Goal: Communication & Community: Connect with others

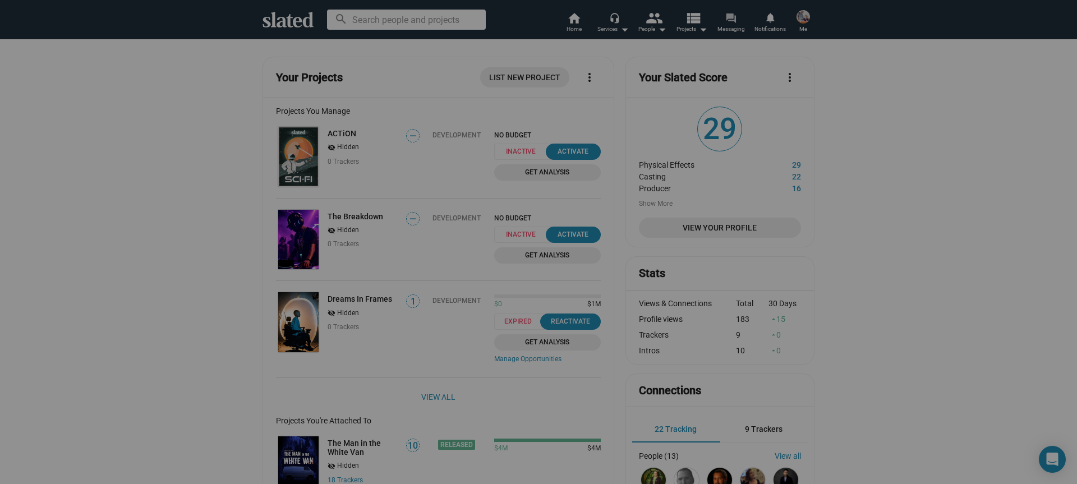
click at [716, 16] on link "forum Messaging" at bounding box center [731, 23] width 39 height 25
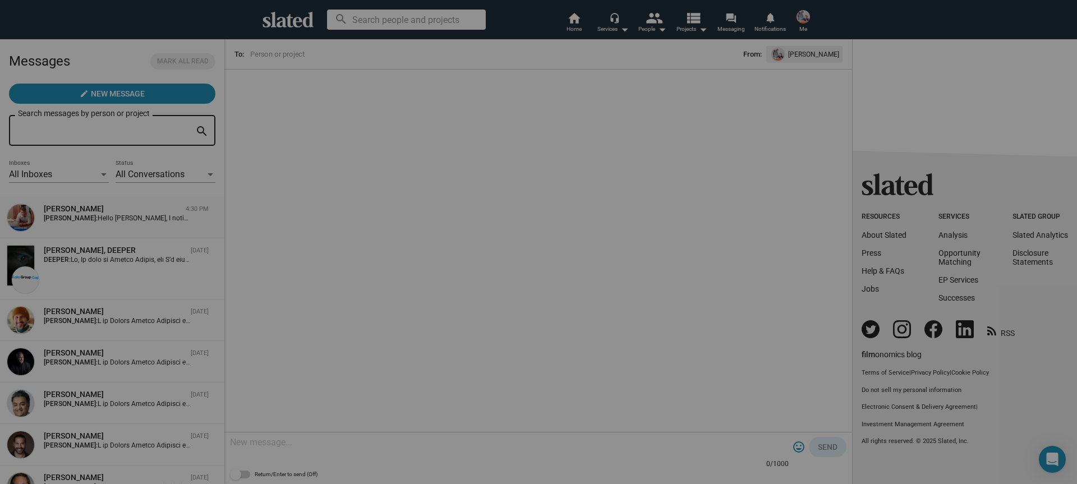
click at [130, 213] on div "[PERSON_NAME]" at bounding box center [112, 209] width 137 height 11
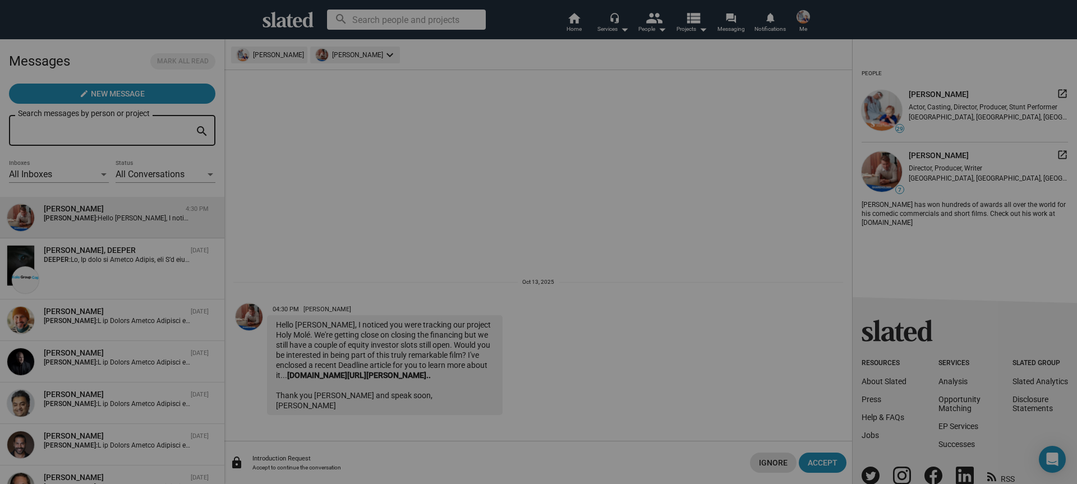
click at [1057, 153] on mat-icon "launch" at bounding box center [1062, 154] width 11 height 11
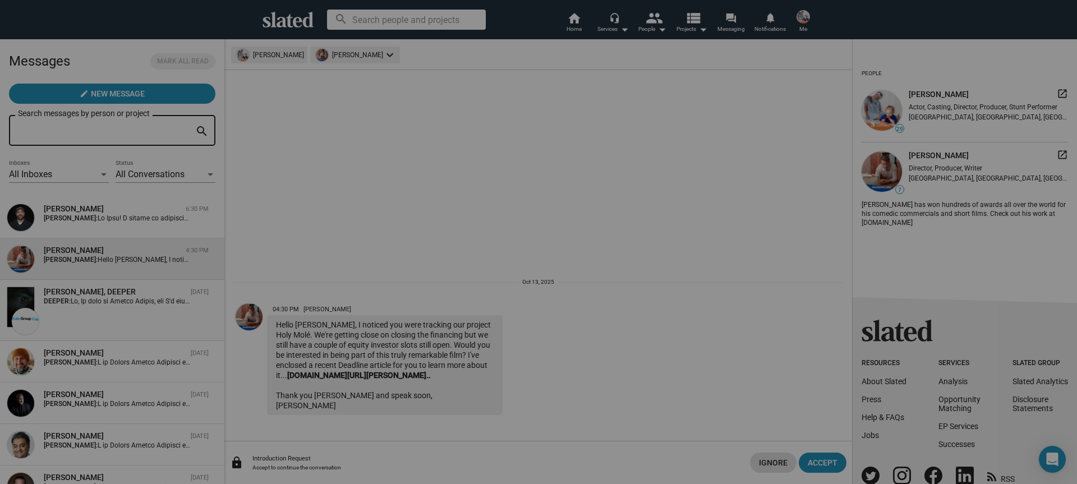
click at [140, 306] on div "MIchael Homer, DEEPER Oct 07 DEEPER:" at bounding box center [112, 311] width 211 height 48
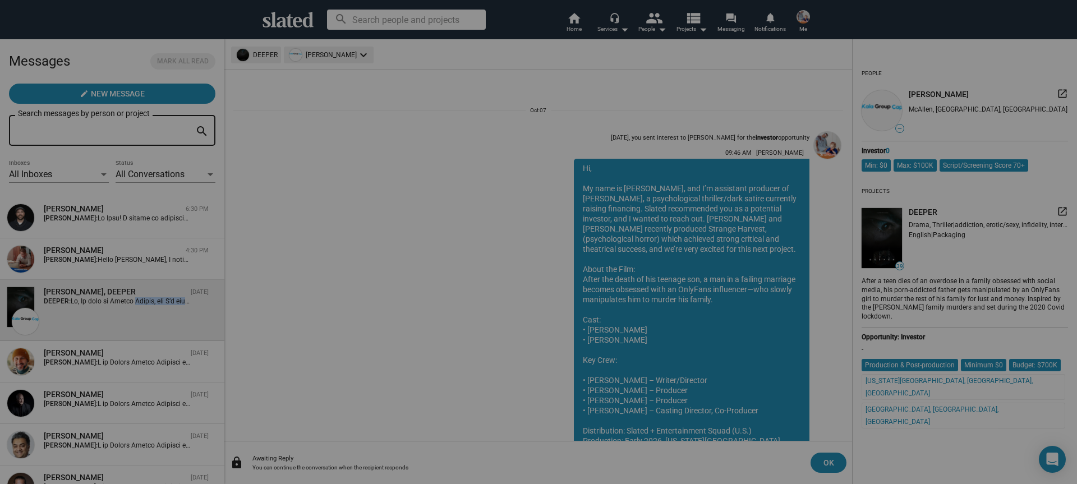
scroll to position [171, 0]
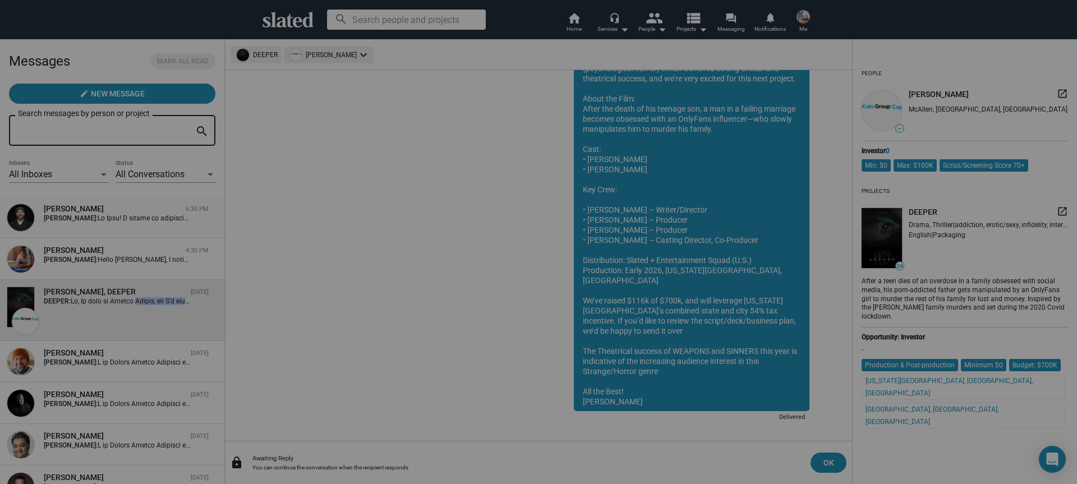
click at [90, 211] on div "[PERSON_NAME]" at bounding box center [112, 209] width 137 height 11
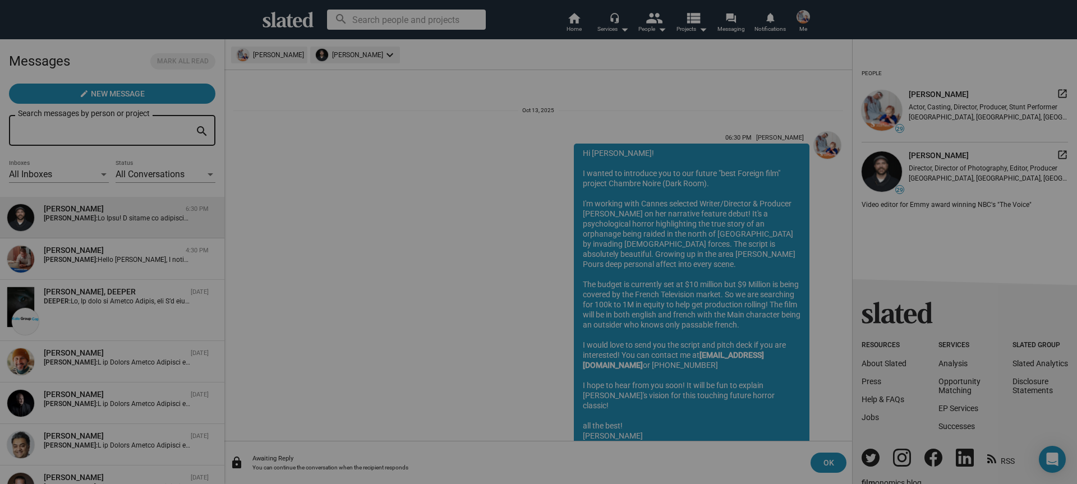
scroll to position [34, 0]
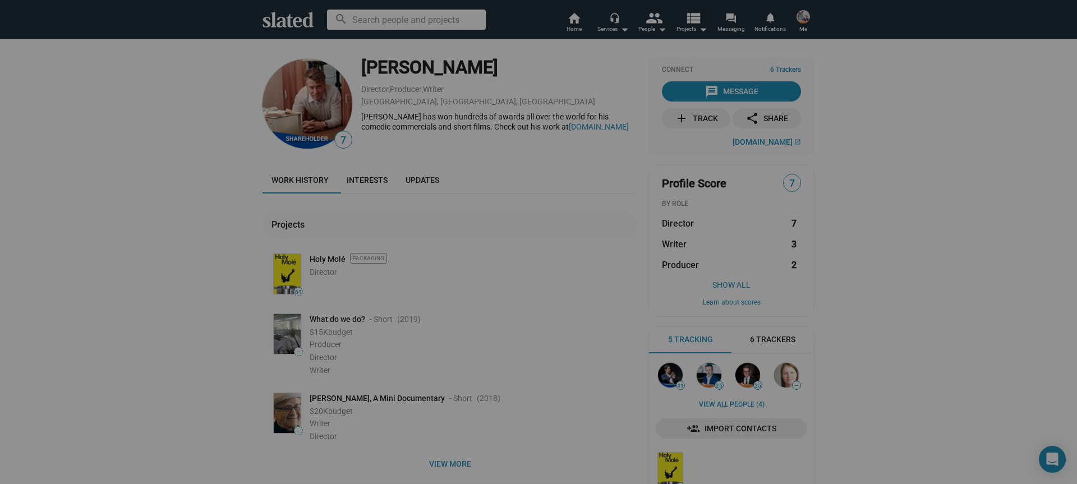
click at [299, 80] on img at bounding box center [308, 104] width 90 height 90
click at [313, 95] on img at bounding box center [308, 104] width 90 height 90
drag, startPoint x: 313, startPoint y: 95, endPoint x: 295, endPoint y: 95, distance: 18.5
click at [313, 95] on img at bounding box center [308, 104] width 90 height 90
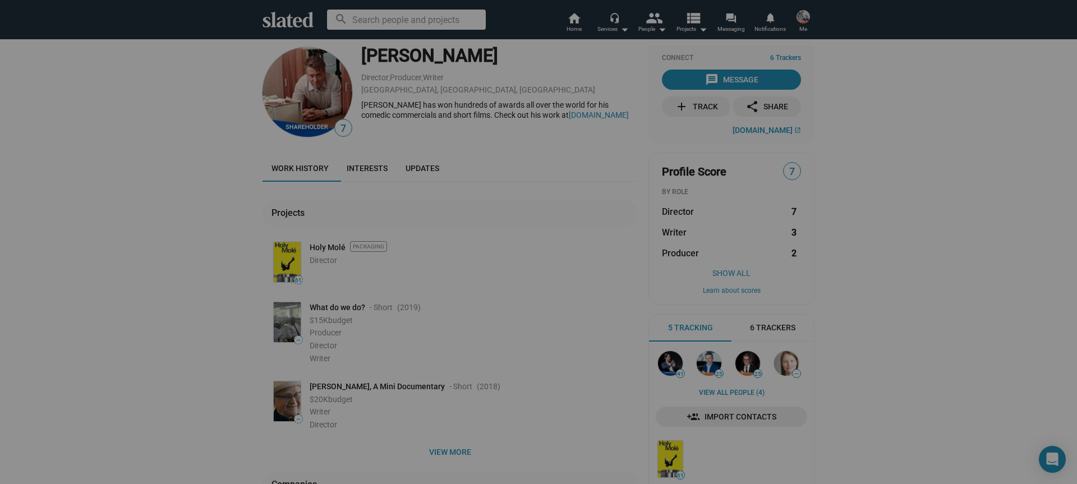
scroll to position [17, 0]
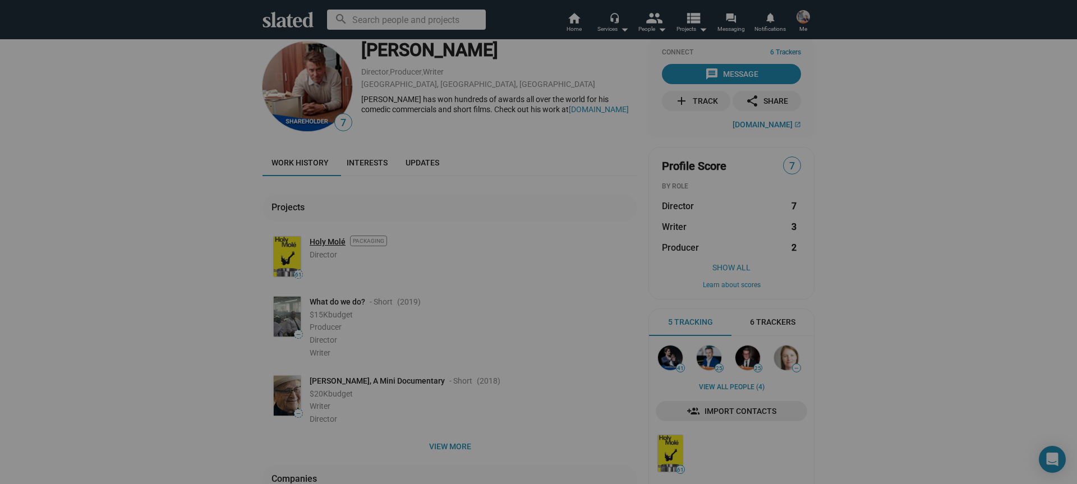
click at [326, 241] on link "Holy Molé" at bounding box center [328, 242] width 36 height 11
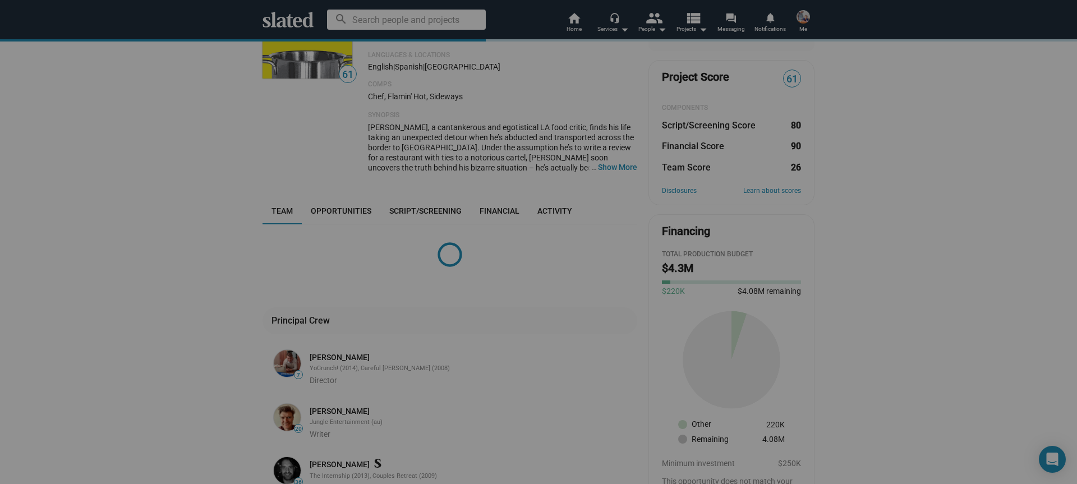
scroll to position [110, 0]
click at [516, 215] on link "Financial" at bounding box center [500, 209] width 58 height 27
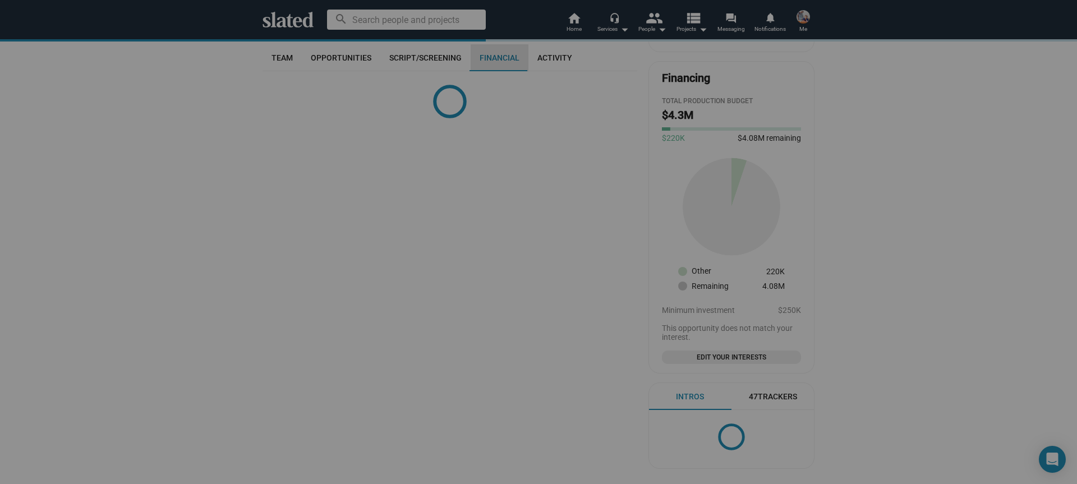
scroll to position [268, 0]
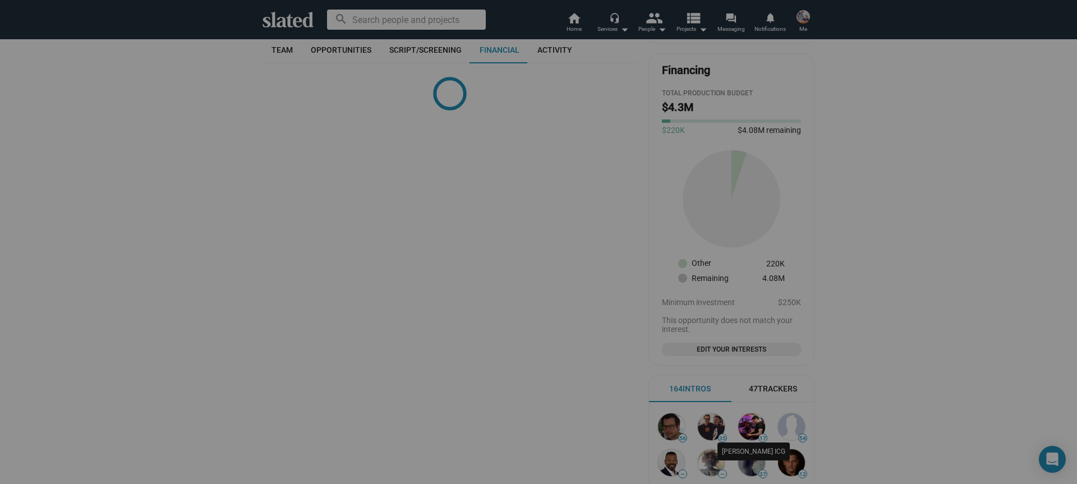
click at [760, 425] on img at bounding box center [751, 427] width 27 height 27
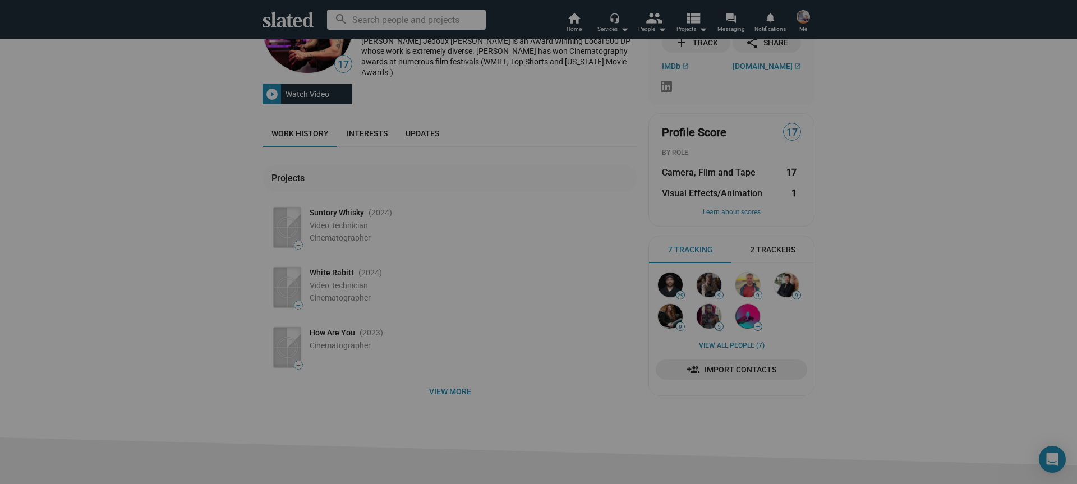
scroll to position [76, 0]
click at [452, 383] on span "View more" at bounding box center [450, 391] width 357 height 20
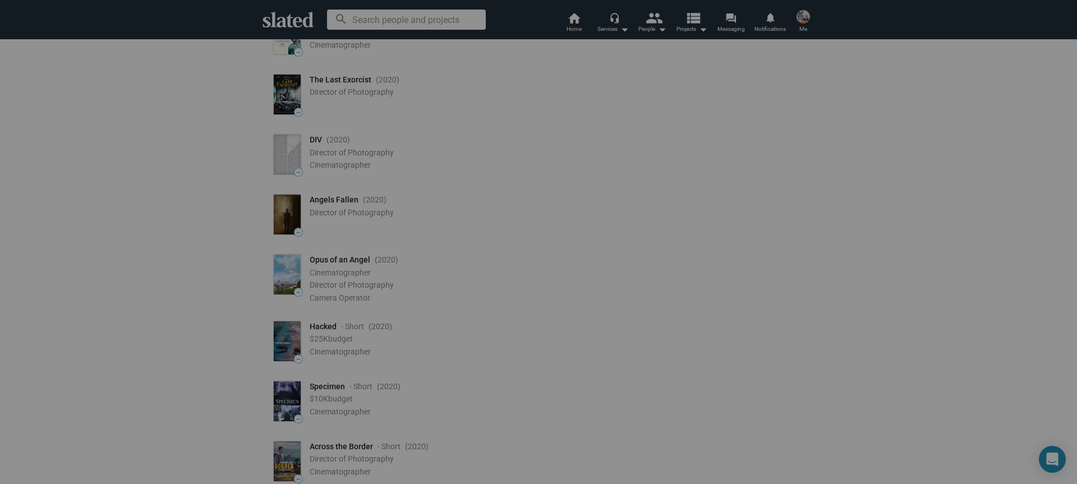
scroll to position [0, 0]
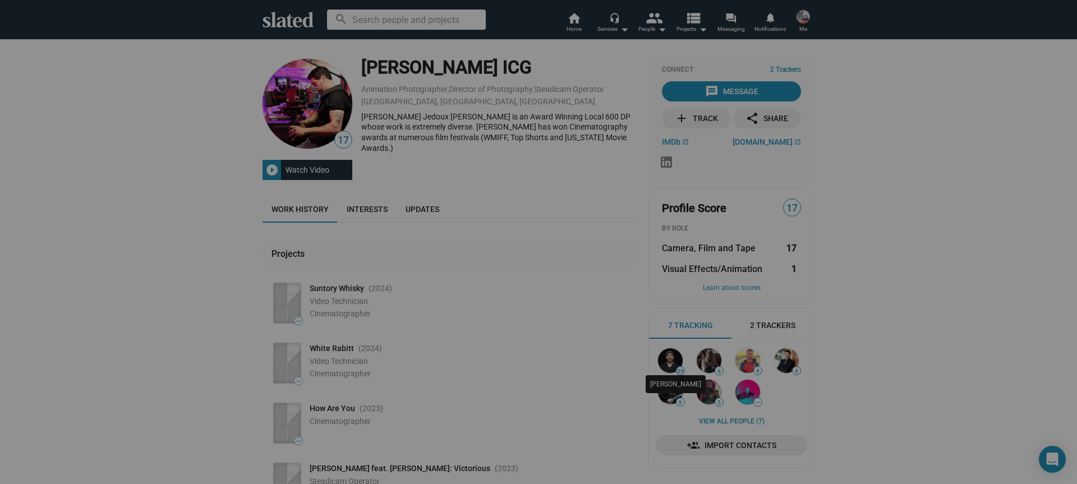
click at [676, 360] on img at bounding box center [670, 360] width 25 height 25
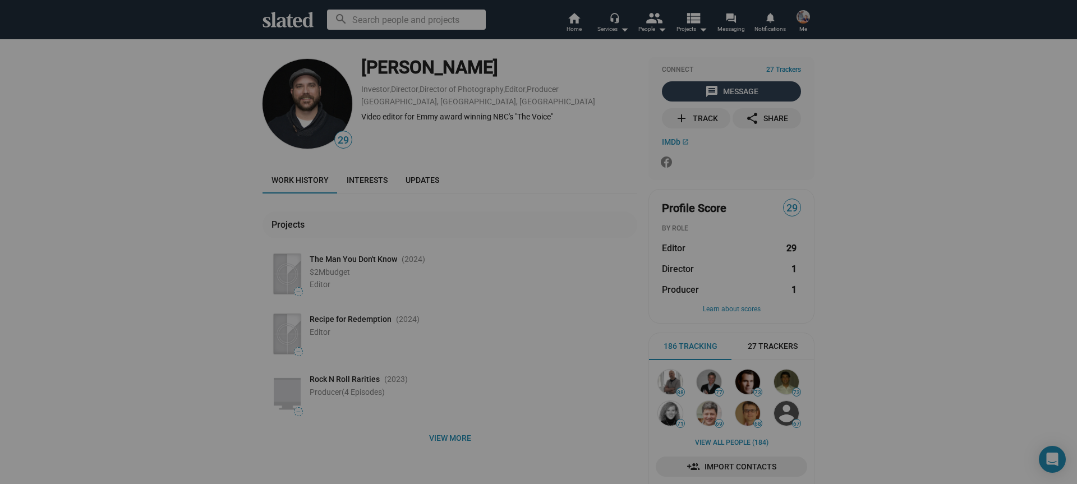
click at [724, 93] on div "message Message" at bounding box center [731, 91] width 53 height 20
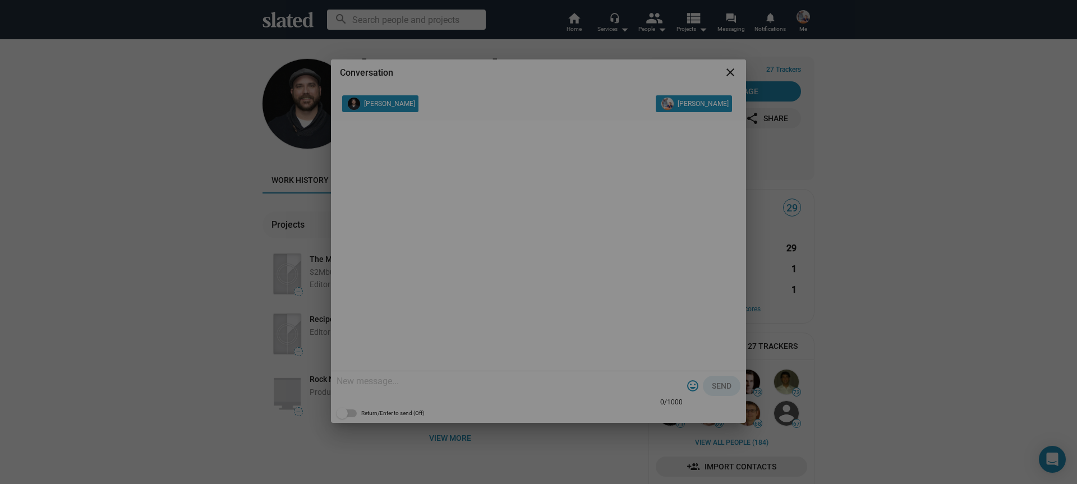
click at [437, 382] on textarea at bounding box center [510, 381] width 346 height 11
paste textarea "I am [PERSON_NAME] Producer on a film called Chambre Noir. I'm working with Can…"
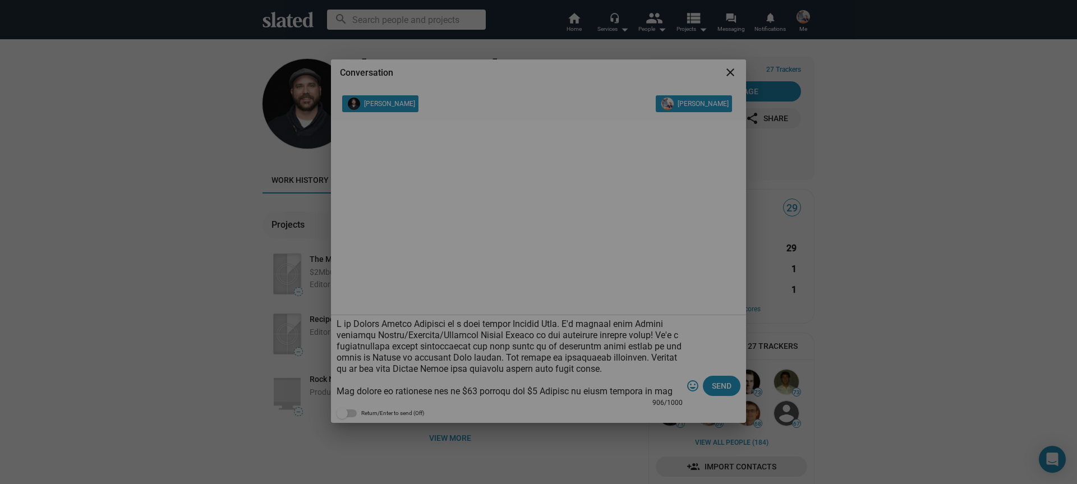
drag, startPoint x: 355, startPoint y: 323, endPoint x: 334, endPoint y: 325, distance: 21.4
click at [334, 325] on div "906/1000 tag_faces Send Return/Enter to send (Off)" at bounding box center [538, 368] width 415 height 107
click at [337, 323] on textarea at bounding box center [510, 358] width 346 height 79
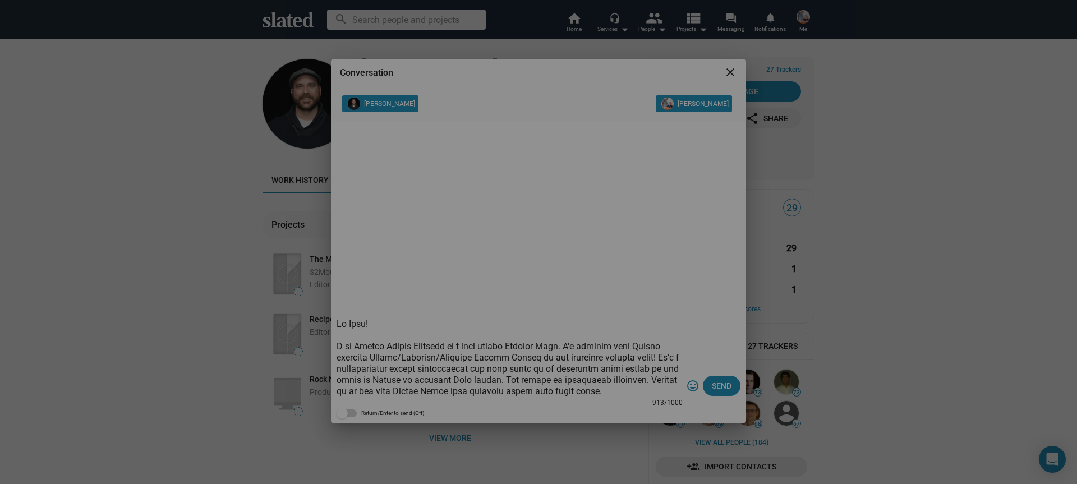
drag, startPoint x: 457, startPoint y: 346, endPoint x: 359, endPoint y: 346, distance: 98.8
click at [359, 346] on textarea at bounding box center [510, 358] width 346 height 79
drag, startPoint x: 520, startPoint y: 347, endPoint x: 337, endPoint y: 348, distance: 183.5
click at [337, 348] on textarea at bounding box center [510, 358] width 346 height 79
click at [525, 345] on textarea at bounding box center [510, 358] width 346 height 79
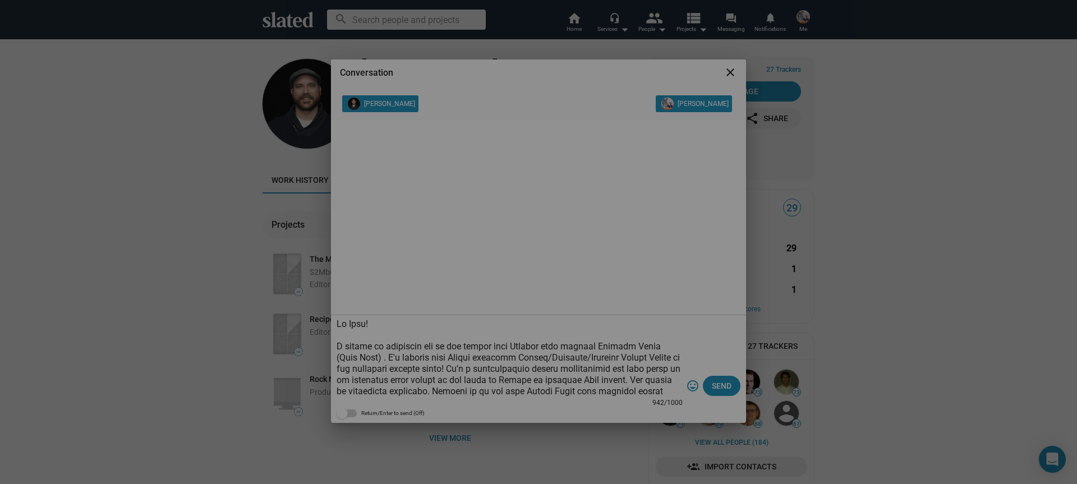
drag, startPoint x: 465, startPoint y: 343, endPoint x: 472, endPoint y: 344, distance: 7.4
click at [465, 343] on textarea at bounding box center [510, 358] width 346 height 79
click at [492, 344] on textarea at bounding box center [510, 358] width 346 height 79
click at [558, 345] on textarea at bounding box center [510, 358] width 346 height 79
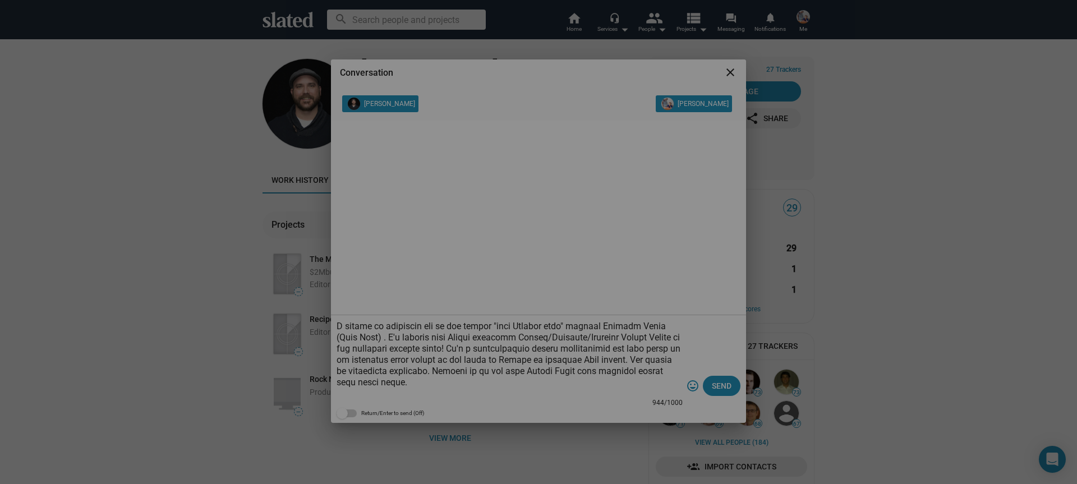
scroll to position [21, 0]
click at [365, 338] on textarea at bounding box center [510, 358] width 346 height 79
click at [368, 337] on textarea at bounding box center [510, 358] width 346 height 79
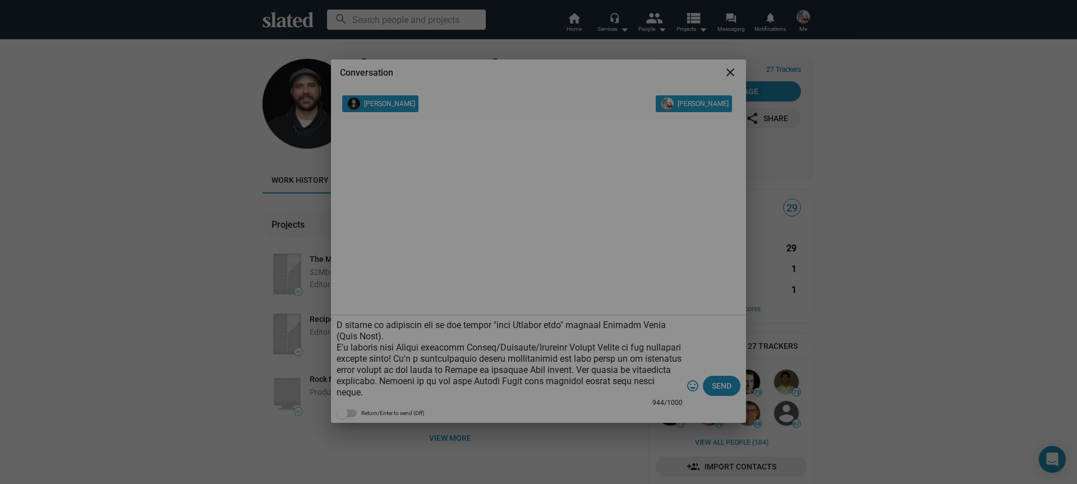
scroll to position [44, 0]
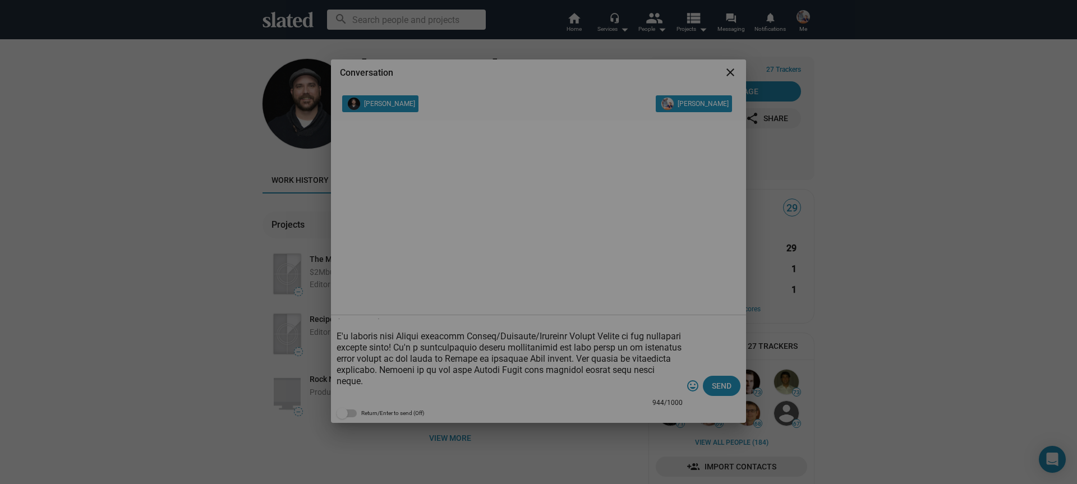
click at [537, 336] on textarea at bounding box center [510, 358] width 346 height 79
click at [559, 342] on textarea at bounding box center [510, 358] width 346 height 79
click at [600, 364] on textarea at bounding box center [510, 358] width 346 height 79
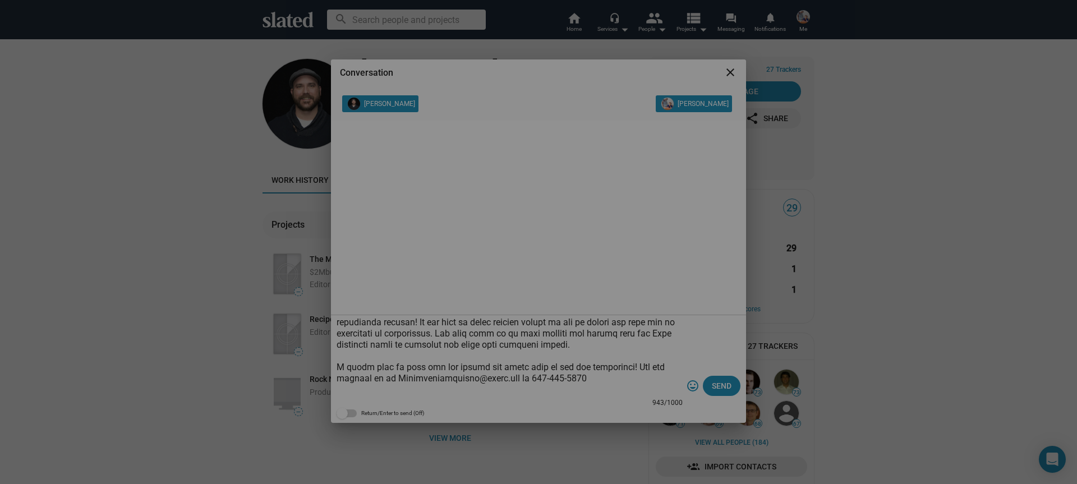
scroll to position [127, 0]
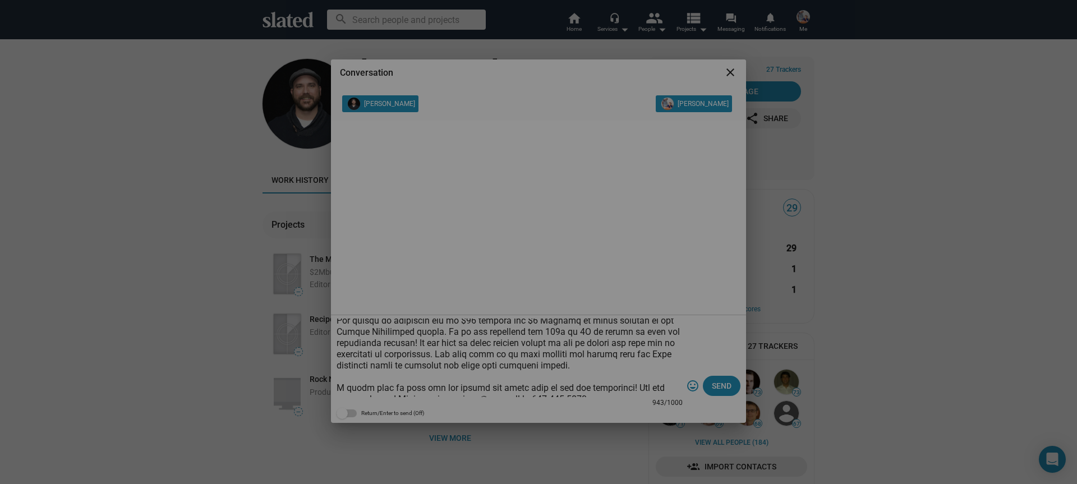
drag, startPoint x: 438, startPoint y: 356, endPoint x: 366, endPoint y: 344, distance: 72.3
click at [366, 344] on textarea at bounding box center [510, 358] width 346 height 79
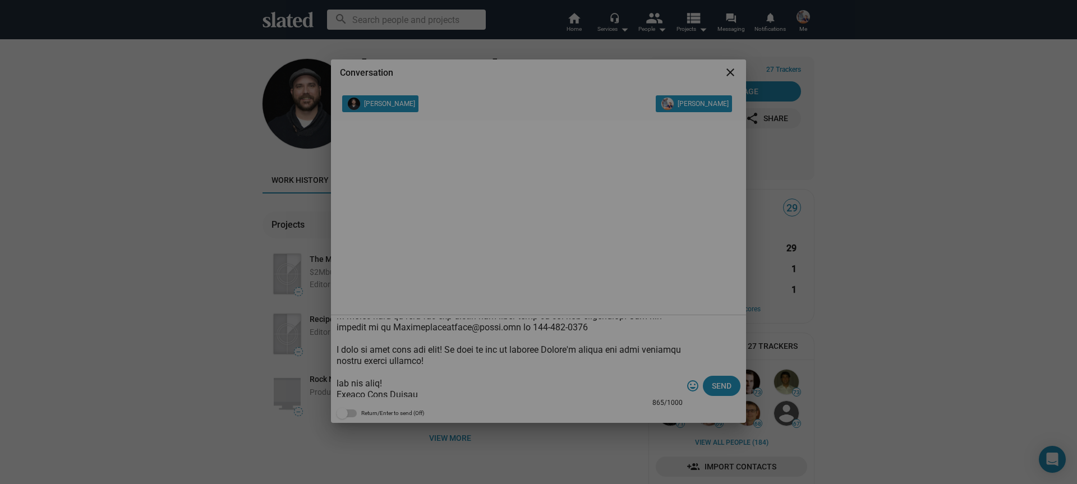
scroll to position [191, 0]
type textarea "Hi [PERSON_NAME]! I wanted to introduce you to our future "best Foreign film" p…"
click at [727, 387] on span "Send" at bounding box center [722, 386] width 20 height 20
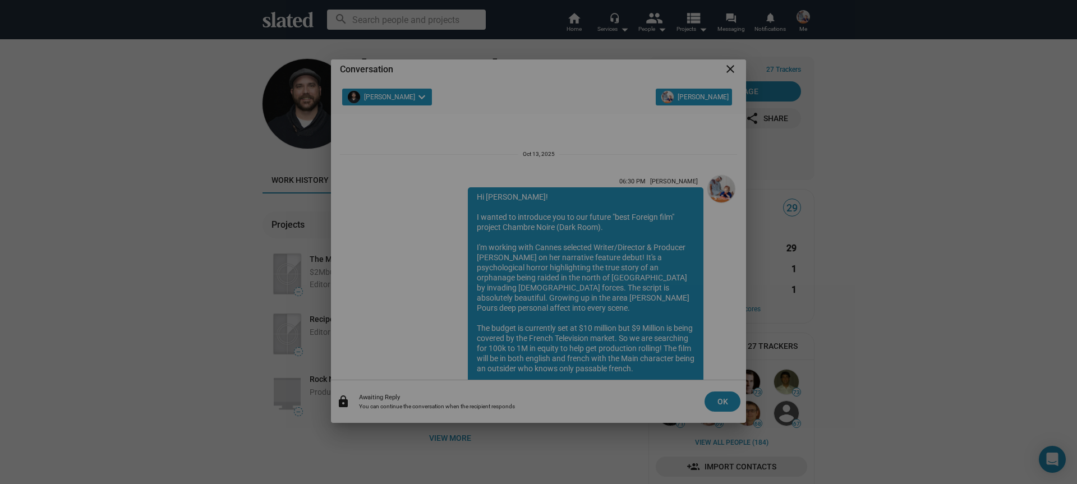
scroll to position [139, 0]
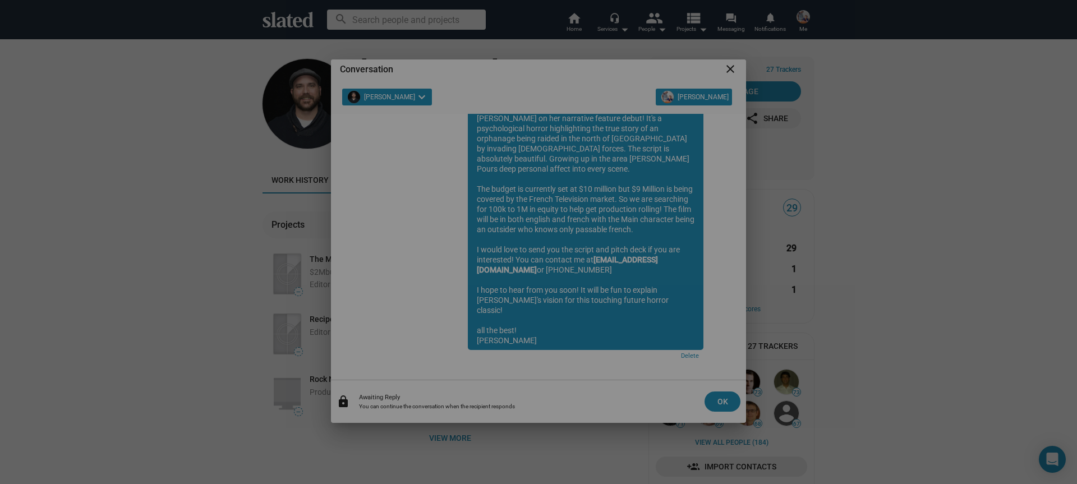
drag, startPoint x: 730, startPoint y: 67, endPoint x: 740, endPoint y: 72, distance: 11.3
click at [730, 67] on mat-icon "close" at bounding box center [730, 68] width 13 height 13
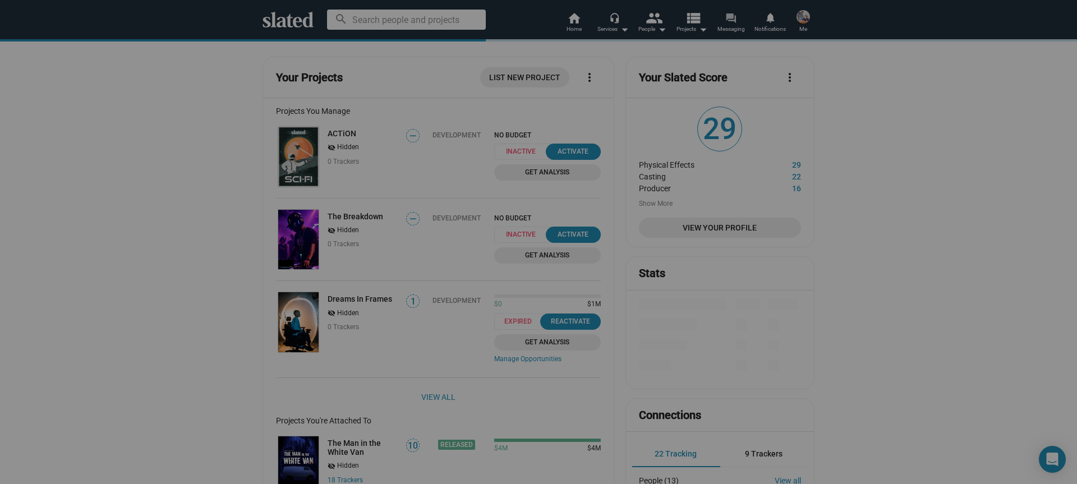
click at [728, 26] on span "Messaging" at bounding box center [731, 28] width 27 height 13
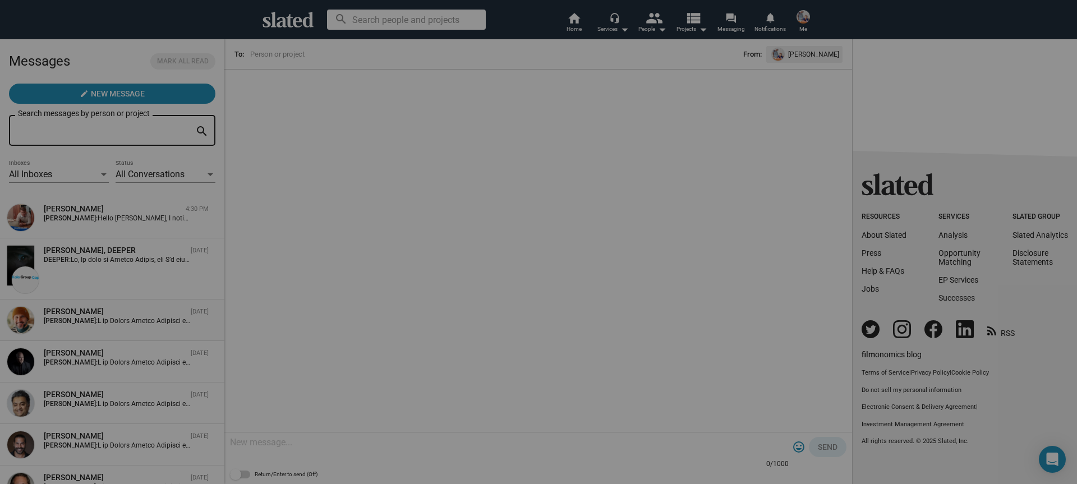
click at [83, 326] on div "Stephen Presley Sep 26 Nathan Thomas:" at bounding box center [112, 320] width 211 height 28
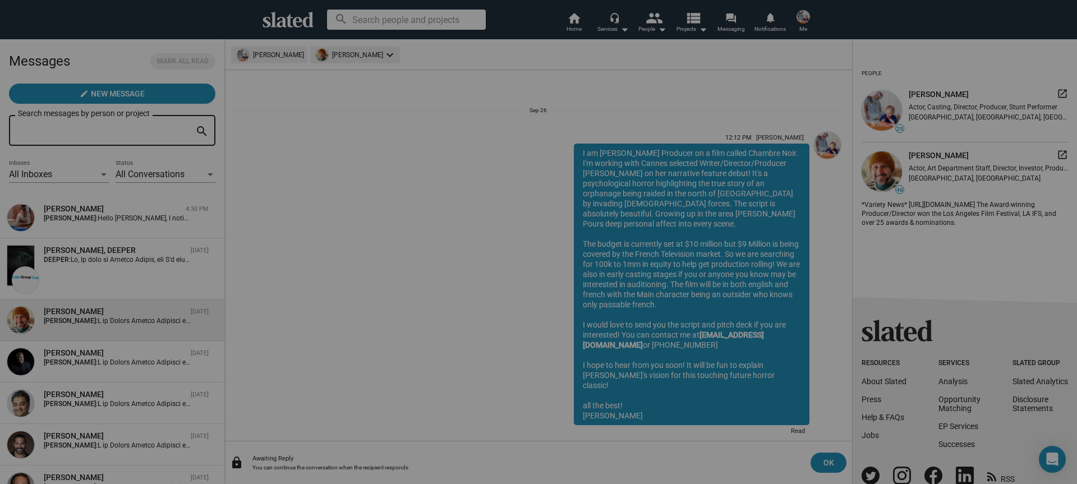
scroll to position [4, 0]
drag, startPoint x: 669, startPoint y: 394, endPoint x: 583, endPoint y: 147, distance: 261.6
click at [583, 147] on div "I am Nathan Thomas Producer on a film called Chambre Noir. I'm working with Can…" at bounding box center [692, 281] width 236 height 282
copy div "I am Nathan Thomas Producer on a film called Chambre Noir. I'm working with Can…"
drag, startPoint x: 681, startPoint y: 190, endPoint x: 416, endPoint y: 6, distance: 322.2
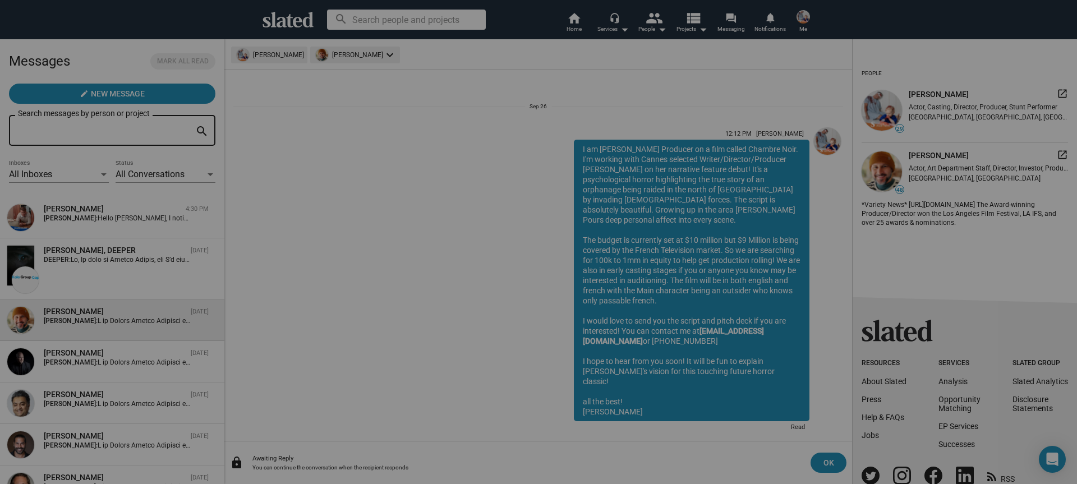
click at [0, 0] on app-root "search home Home headset_mic Services arrow_drop_down people People arrow_drop_…" at bounding box center [538, 242] width 1077 height 484
